Goal: Task Accomplishment & Management: Use online tool/utility

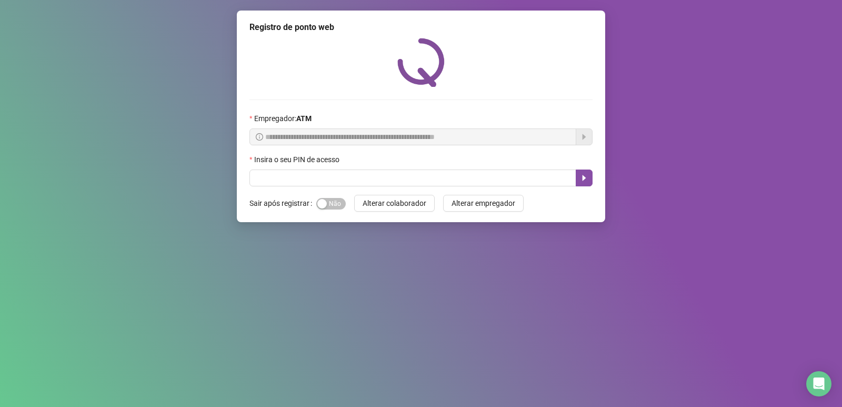
drag, startPoint x: 0, startPoint y: 0, endPoint x: 656, endPoint y: 402, distance: 769.0
click at [656, 402] on div "**********" at bounding box center [421, 203] width 842 height 407
click at [533, 183] on input "text" at bounding box center [412, 177] width 327 height 17
type input "****"
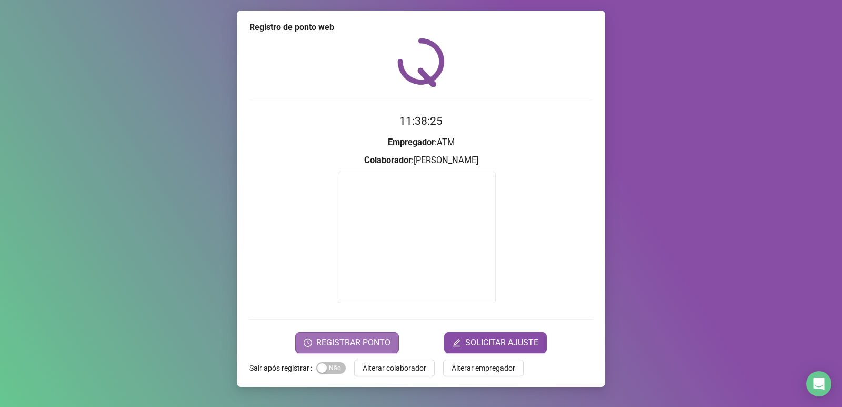
click at [382, 342] on span "REGISTRAR PONTO" at bounding box center [353, 342] width 74 height 13
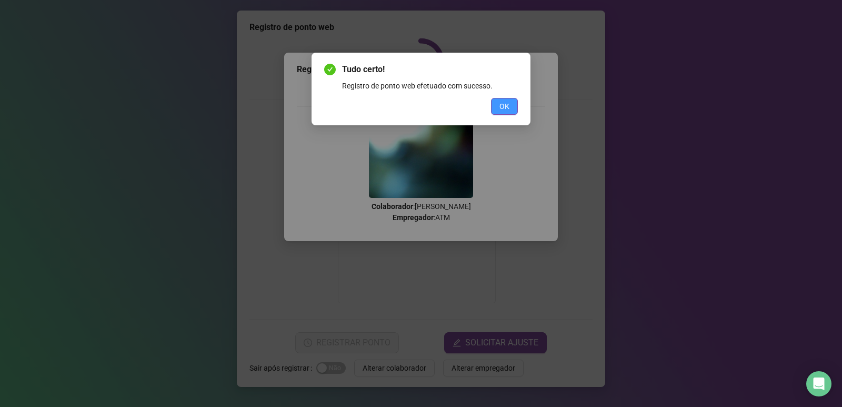
click at [506, 108] on span "OK" at bounding box center [504, 107] width 10 height 12
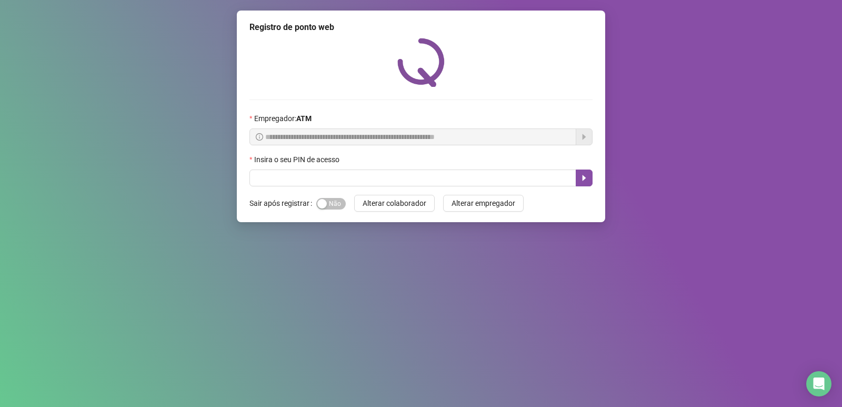
click at [0, 32] on div "**********" at bounding box center [421, 203] width 842 height 407
drag, startPoint x: 689, startPoint y: 237, endPoint x: 672, endPoint y: 232, distance: 18.0
click at [689, 237] on div "**********" at bounding box center [421, 203] width 842 height 407
click at [546, 173] on input "text" at bounding box center [412, 177] width 327 height 17
type input "****"
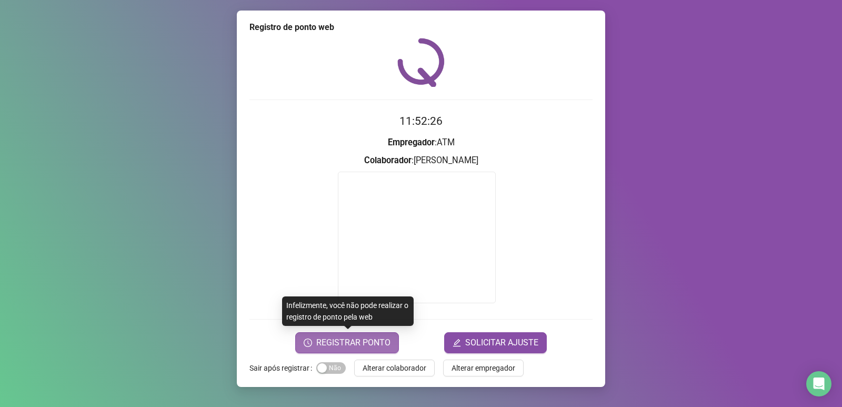
click at [345, 343] on span "REGISTRAR PONTO" at bounding box center [353, 342] width 74 height 13
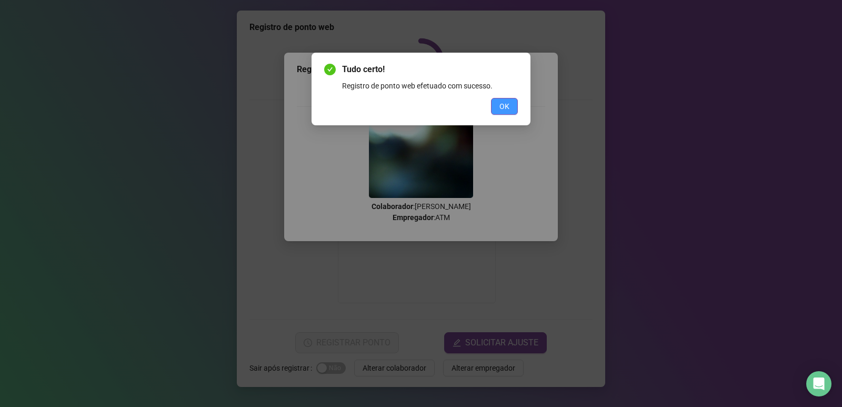
click at [504, 107] on span "OK" at bounding box center [504, 107] width 10 height 12
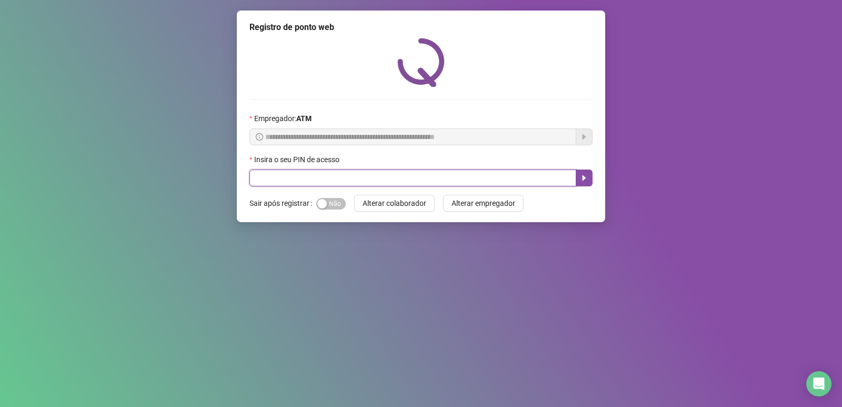
click at [331, 178] on input "text" at bounding box center [412, 177] width 327 height 17
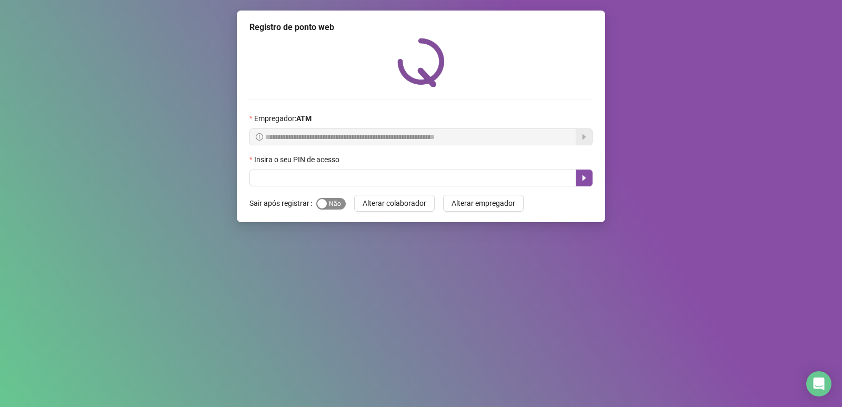
click at [338, 203] on span "Sim Não" at bounding box center [330, 204] width 29 height 12
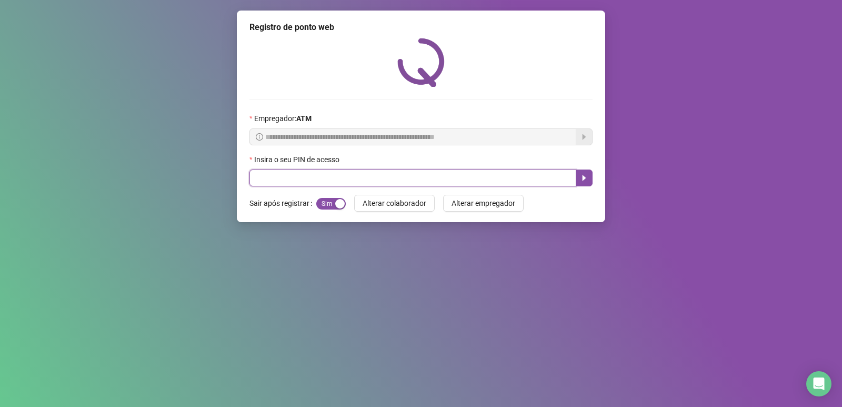
click at [355, 179] on input "text" at bounding box center [412, 177] width 327 height 17
click at [278, 176] on input "text" at bounding box center [412, 177] width 327 height 17
click button "OK" at bounding box center [437, 104] width 5 height 3
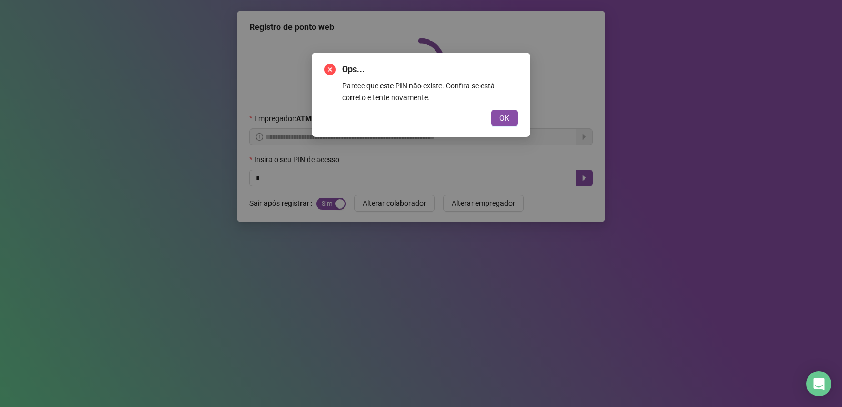
click at [398, 204] on div "Ops... Parece que este PIN não existe. Confira se está correto e tente novament…" at bounding box center [421, 203] width 842 height 407
click at [491, 201] on div "Ops... Parece que este PIN não existe. Confira se está correto e tente novament…" at bounding box center [421, 203] width 842 height 407
click at [284, 203] on div "Ops... Parece que este PIN não existe. Confira se está correto e tente novament…" at bounding box center [421, 203] width 842 height 407
click at [506, 111] on div "Ops... Parece que este PIN não existe. Confira se está correto e tente novament…" at bounding box center [421, 94] width 194 height 63
click at [254, 172] on div "Ops... Parece que este PIN não existe. Confira se está correto e tente novament…" at bounding box center [421, 203] width 842 height 407
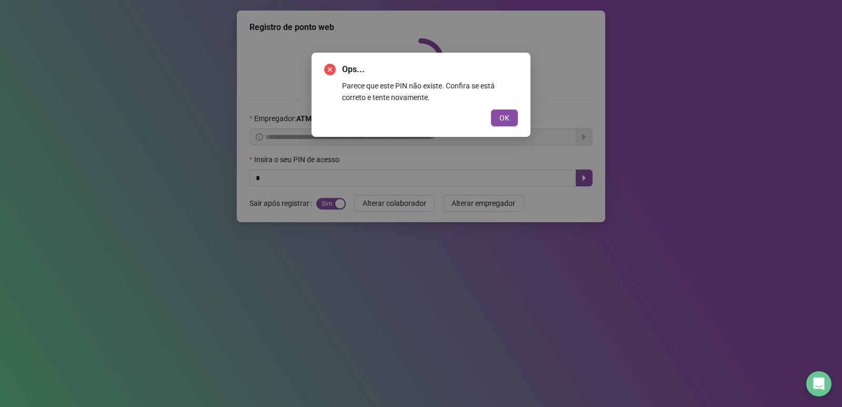
click at [266, 177] on div "Ops... Parece que este PIN não existe. Confira se está correto e tente novament…" at bounding box center [421, 203] width 842 height 407
click at [379, 202] on div "Ops... Parece que este PIN não existe. Confira se está correto e tente novament…" at bounding box center [421, 203] width 842 height 407
drag, startPoint x: 379, startPoint y: 202, endPoint x: 384, endPoint y: 208, distance: 7.5
click at [384, 208] on div "Ops... Parece que este PIN não existe. Confira se está correto e tente novament…" at bounding box center [421, 203] width 842 height 407
click at [387, 209] on div "Ops... Parece que este PIN não existe. Confira se está correto e tente novament…" at bounding box center [421, 203] width 842 height 407
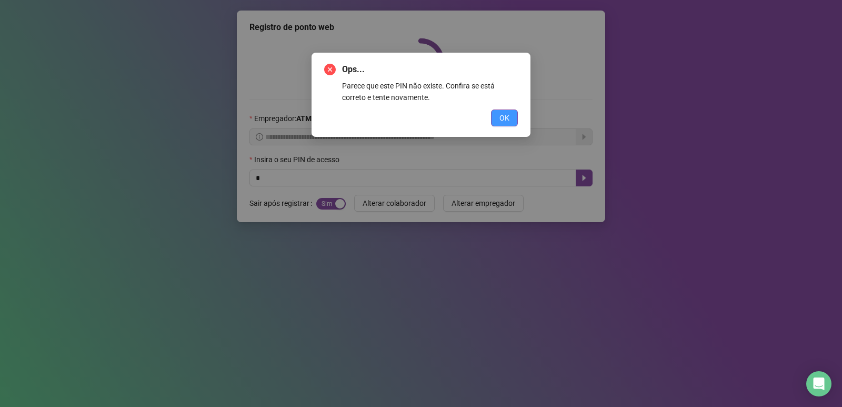
click at [505, 114] on span "OK" at bounding box center [504, 118] width 10 height 12
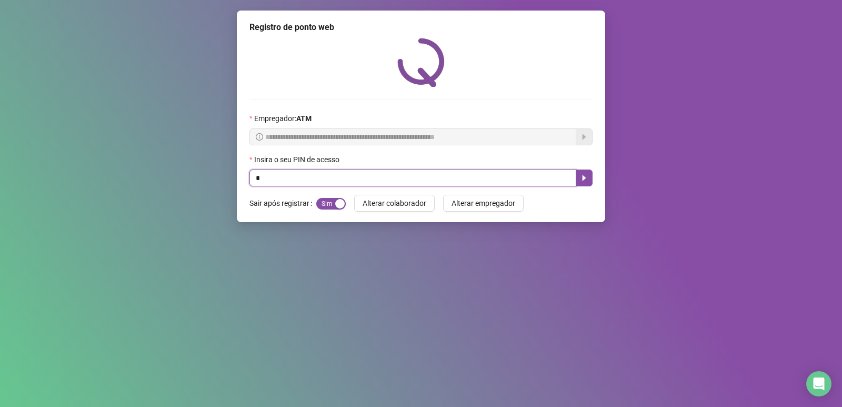
click at [261, 177] on input "text" at bounding box center [412, 177] width 327 height 17
type input "****"
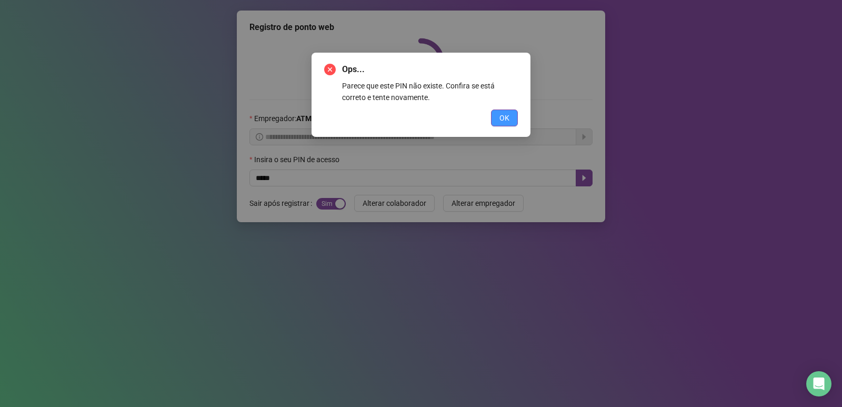
click at [502, 112] on button "OK" at bounding box center [504, 117] width 27 height 17
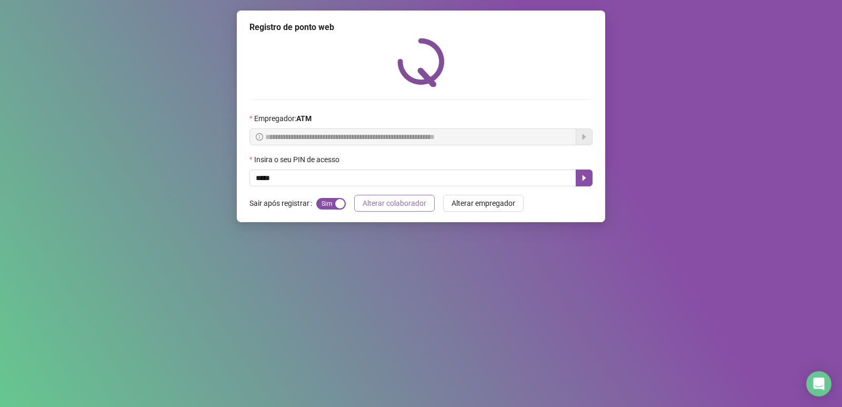
click at [385, 204] on span "Alterar colaborador" at bounding box center [395, 203] width 64 height 12
click at [259, 178] on input "text" at bounding box center [412, 177] width 327 height 17
